Goal: Find specific page/section: Find specific page/section

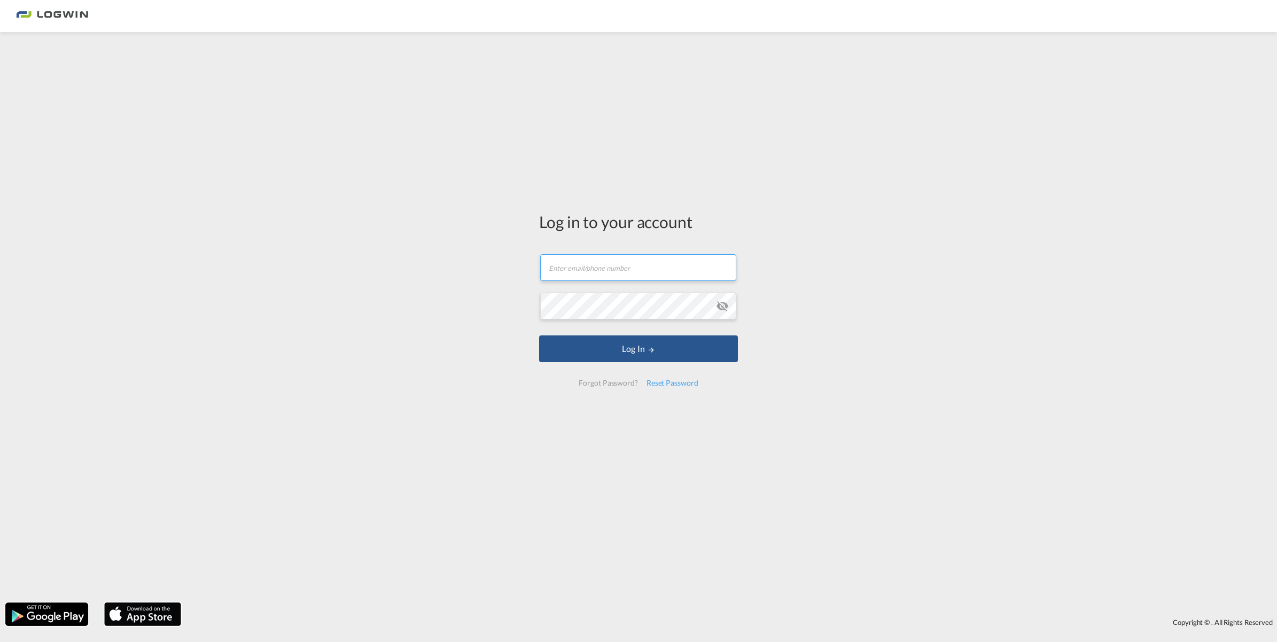
type input "[PERSON_NAME][EMAIL_ADDRESS][DOMAIN_NAME]"
click at [646, 362] on form "[PERSON_NAME][EMAIL_ADDRESS][DOMAIN_NAME] Password field is required Log In For…" at bounding box center [638, 320] width 199 height 153
click at [641, 346] on button "Log In" at bounding box center [638, 349] width 199 height 27
